Goal: Use online tool/utility: Utilize a website feature to perform a specific function

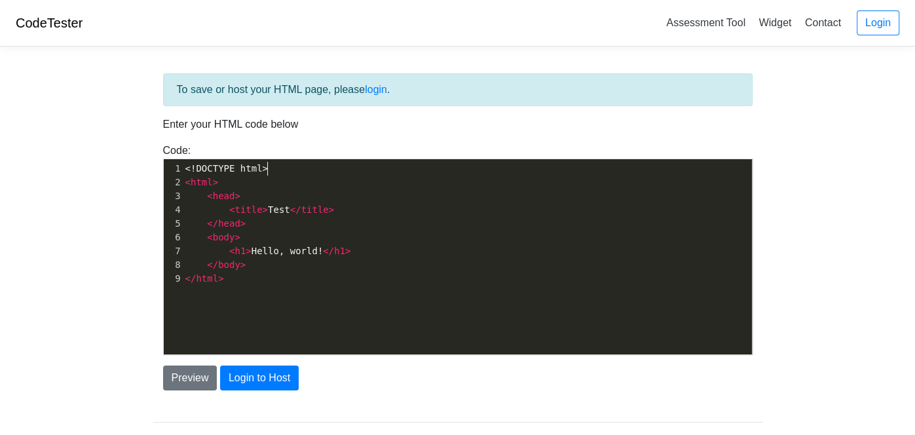
scroll to position [5, 0]
type textarea "<html>"
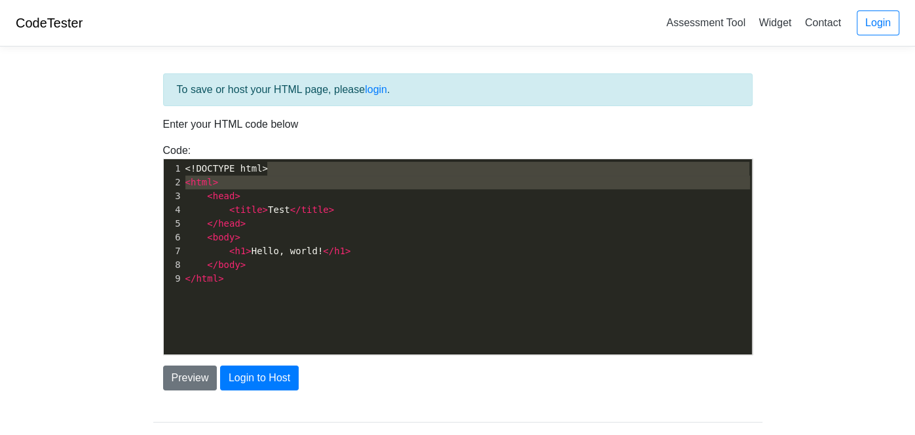
type textarea "<!DOCTYPE html>"
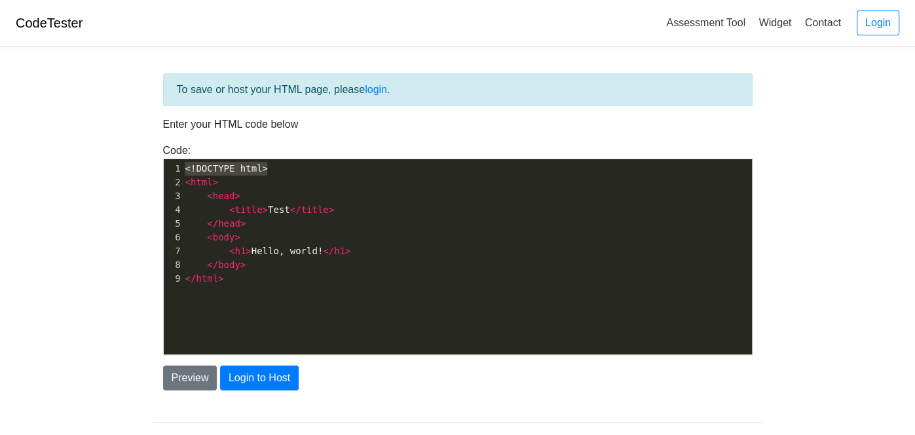
drag, startPoint x: 278, startPoint y: 172, endPoint x: 185, endPoint y: 143, distance: 97.8
click at [185, 143] on div "Code: <!DOCTYPE html> <html> <head> <title>Test</title> </head> <body> <h1>Hell…" at bounding box center [457, 249] width 609 height 212
click at [105, 150] on body "CodeTester Assessment Tool Widget Contact Login To save or host your HTML page,…" at bounding box center [457, 236] width 915 height 472
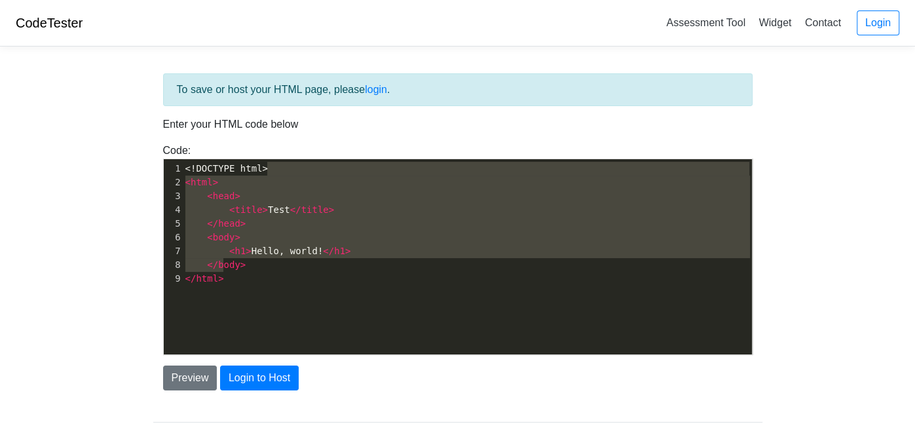
type textarea "<html> <head> <title>Test</title> </head> <body> <h1>Hello, world!</h1> </body>…"
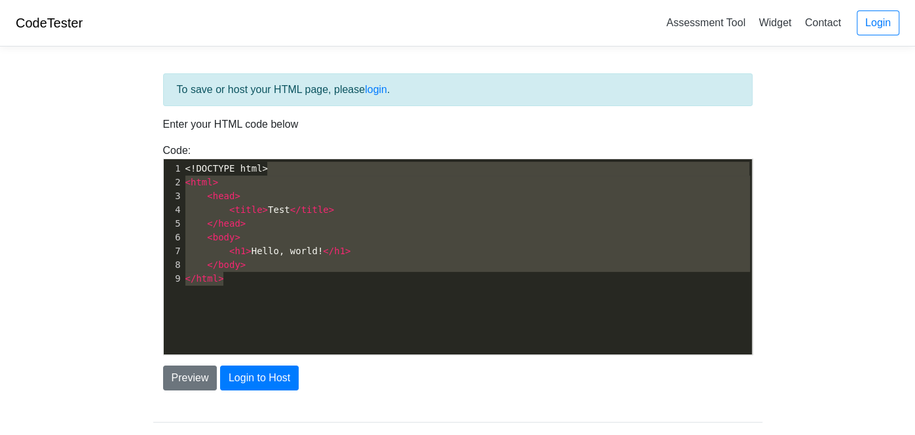
drag, startPoint x: 272, startPoint y: 167, endPoint x: 215, endPoint y: 313, distance: 156.5
click at [215, 313] on div "x 1 <!DOCTYPE html> 2 < html > 3 < head > 4 < title > Test </ title > 5 </ head…" at bounding box center [468, 266] width 608 height 215
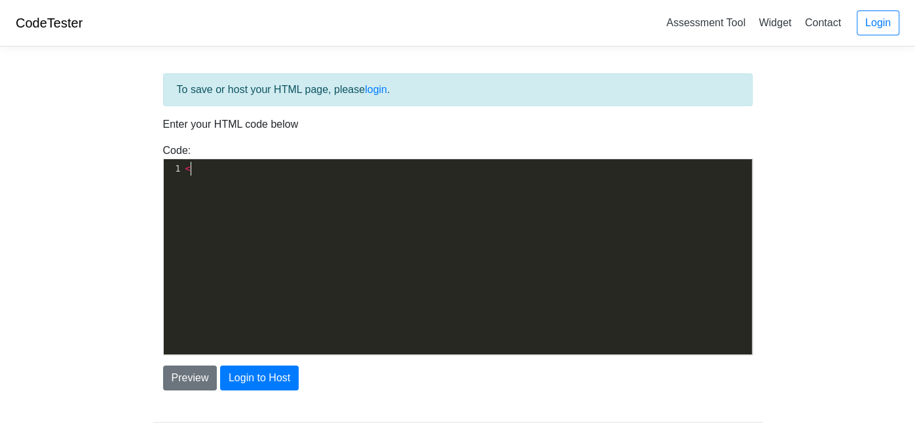
type textarea "<0"
type textarea "p>hiii</P"
type textarea "p>"
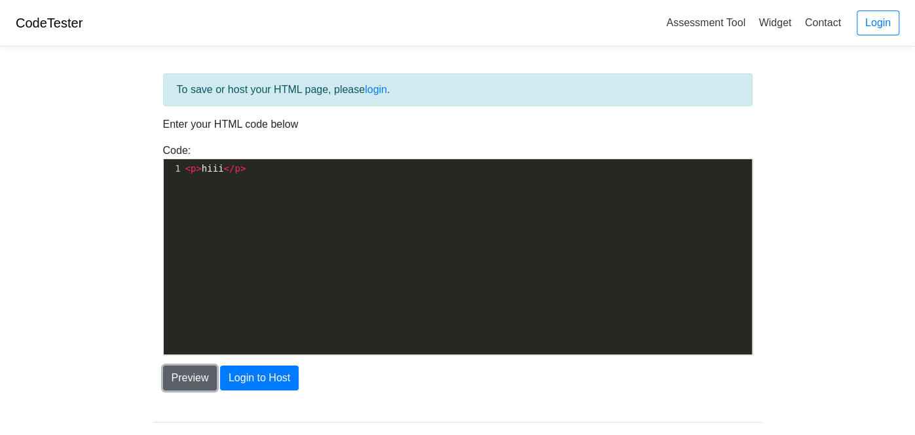
click at [191, 382] on button "Preview" at bounding box center [190, 377] width 54 height 25
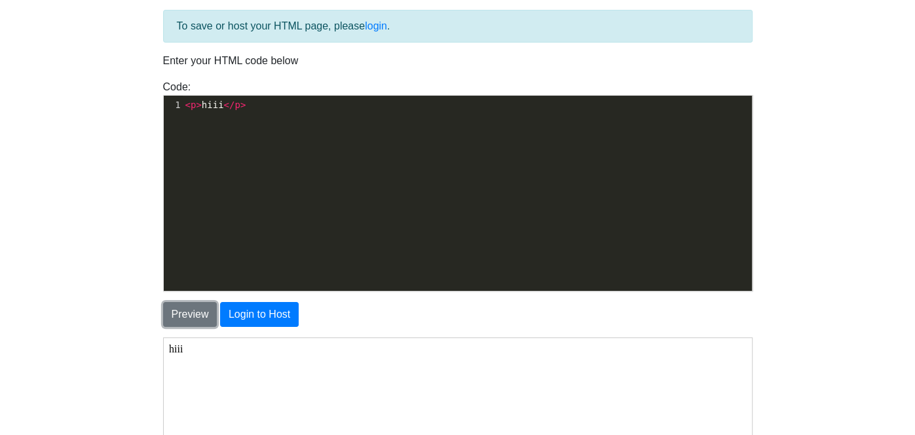
scroll to position [71, 0]
